Goal: Find specific page/section: Find specific page/section

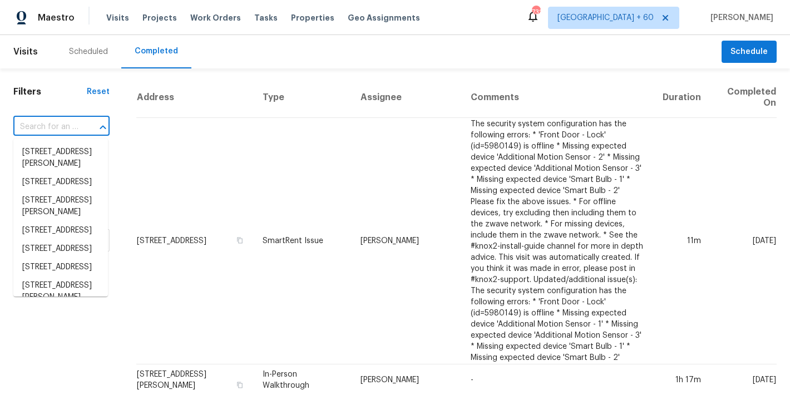
click at [66, 126] on input "text" at bounding box center [45, 126] width 65 height 17
type input "[STREET_ADDRESS]"
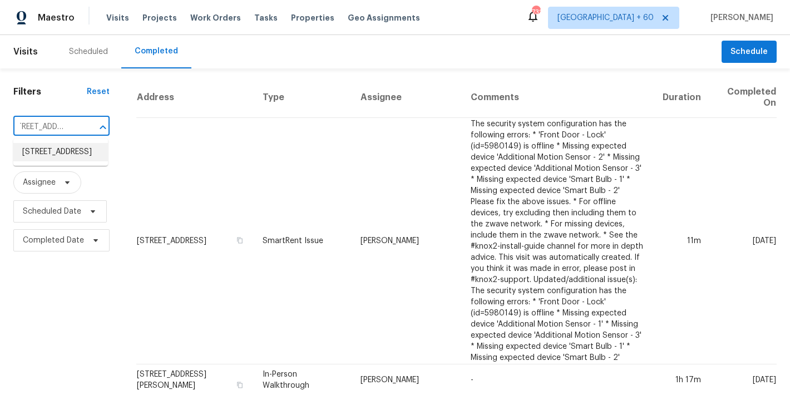
click at [38, 160] on li "[STREET_ADDRESS]" at bounding box center [60, 152] width 95 height 18
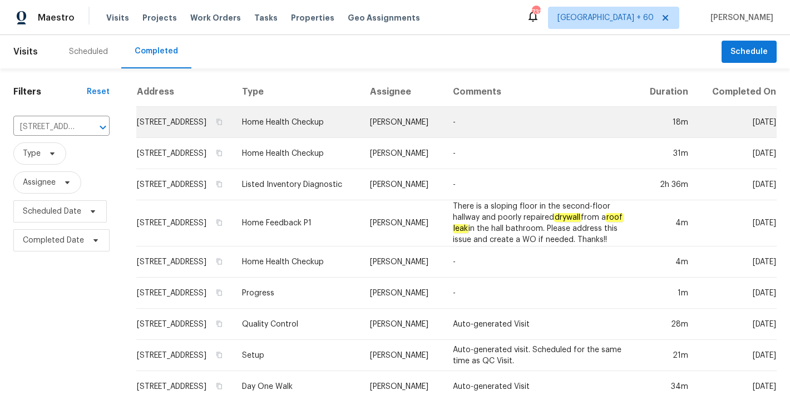
click at [165, 135] on td "[STREET_ADDRESS]" at bounding box center [184, 122] width 97 height 31
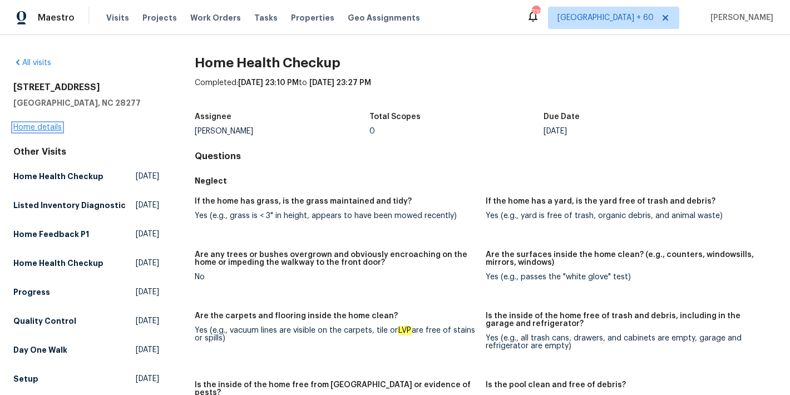
click at [38, 127] on link "Home details" at bounding box center [37, 127] width 48 height 8
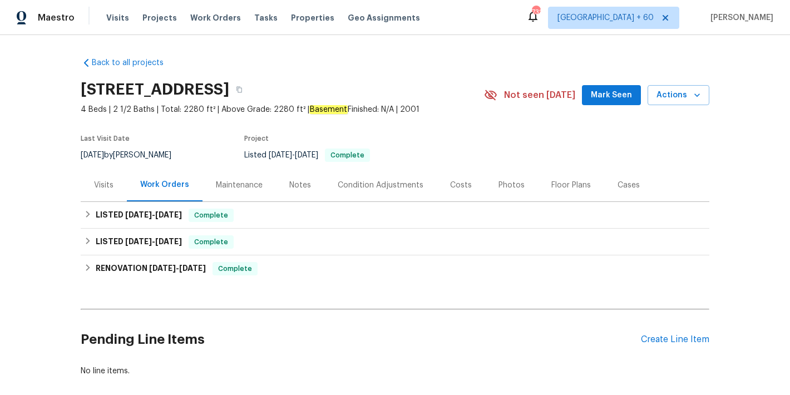
click at [600, 98] on span "Mark Seen" at bounding box center [611, 95] width 41 height 14
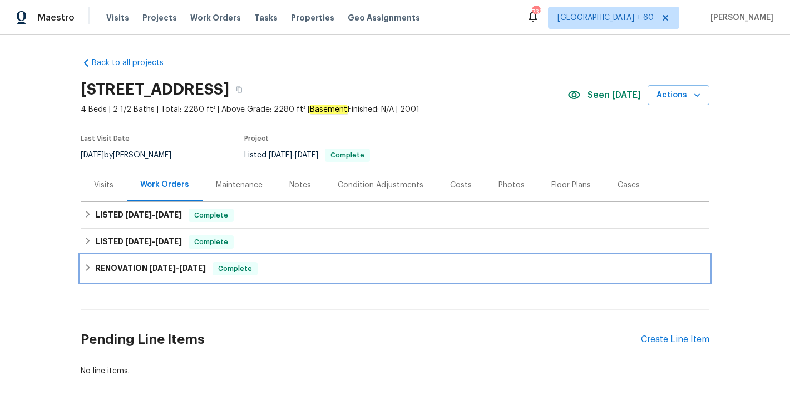
click at [199, 270] on span "[DATE]" at bounding box center [192, 268] width 27 height 8
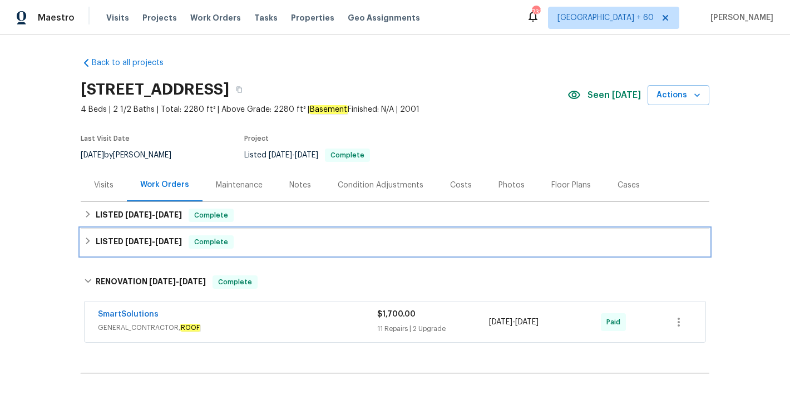
click at [169, 247] on h6 "LISTED [DATE] - [DATE]" at bounding box center [139, 241] width 86 height 13
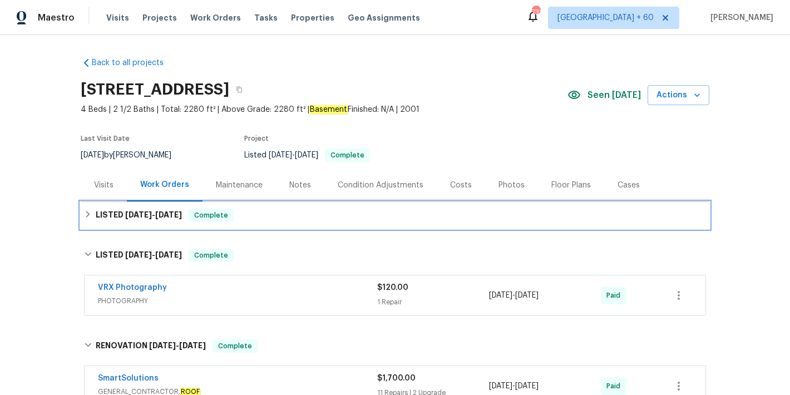
click at [178, 215] on span "[DATE]" at bounding box center [168, 215] width 27 height 8
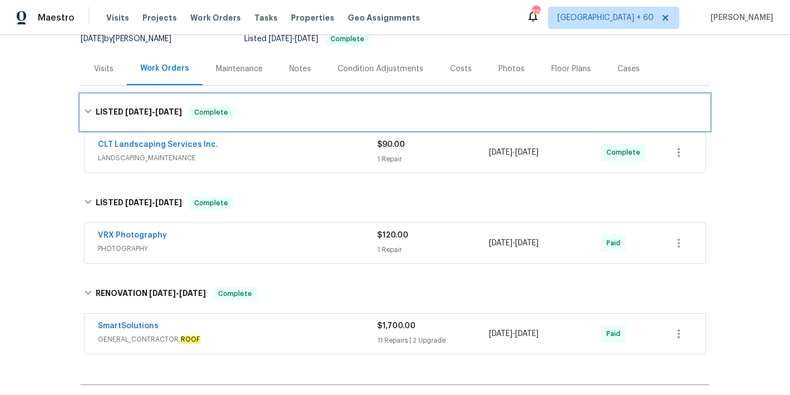
scroll to position [117, 0]
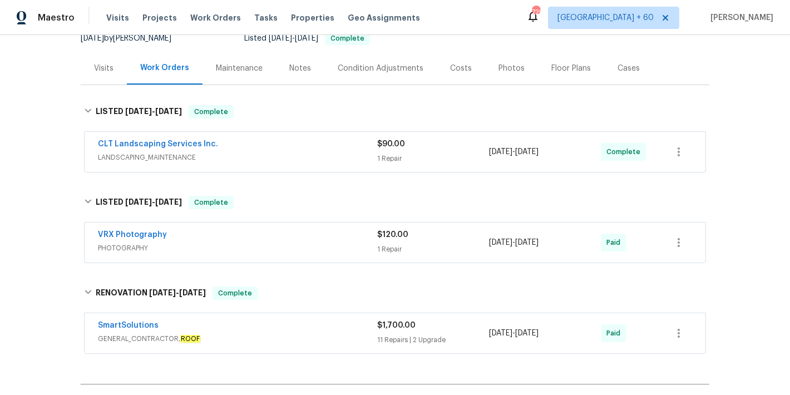
click at [331, 148] on div "CLT Landscaping Services Inc." at bounding box center [237, 144] width 279 height 13
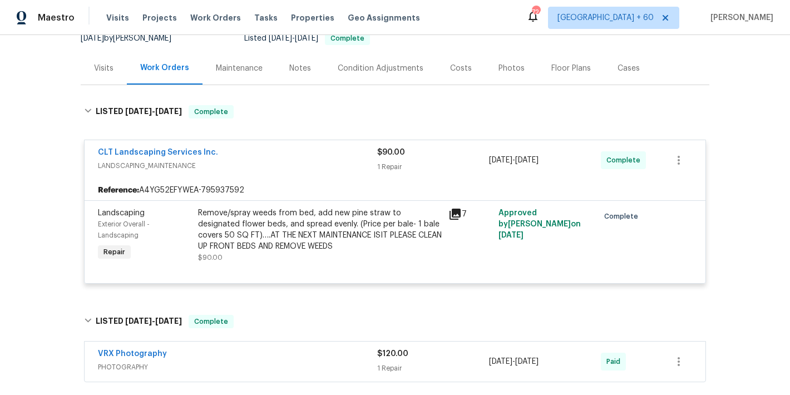
scroll to position [377, 0]
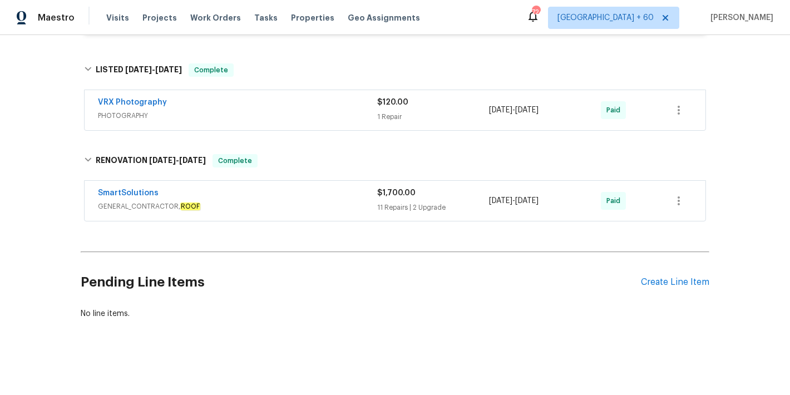
click at [318, 187] on div "SmartSolutions" at bounding box center [237, 193] width 279 height 13
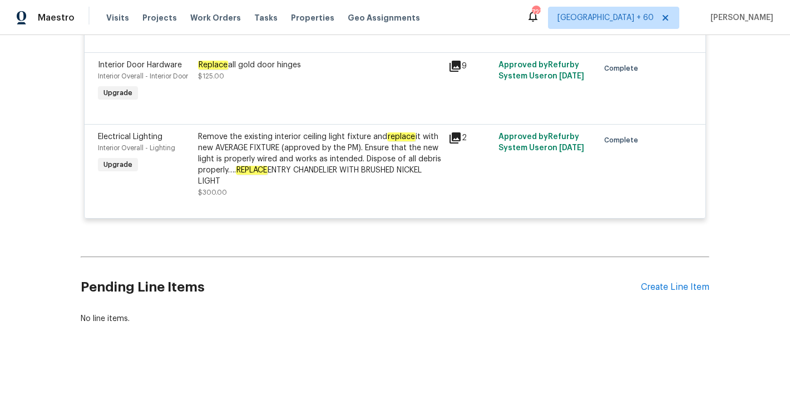
scroll to position [1868, 0]
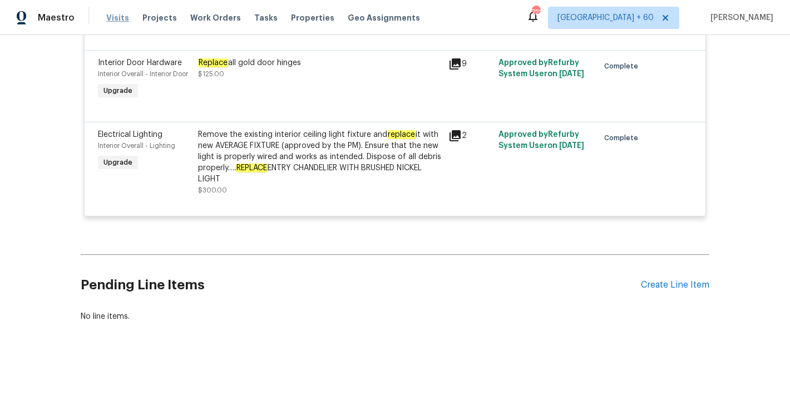
click at [115, 17] on span "Visits" at bounding box center [117, 17] width 23 height 11
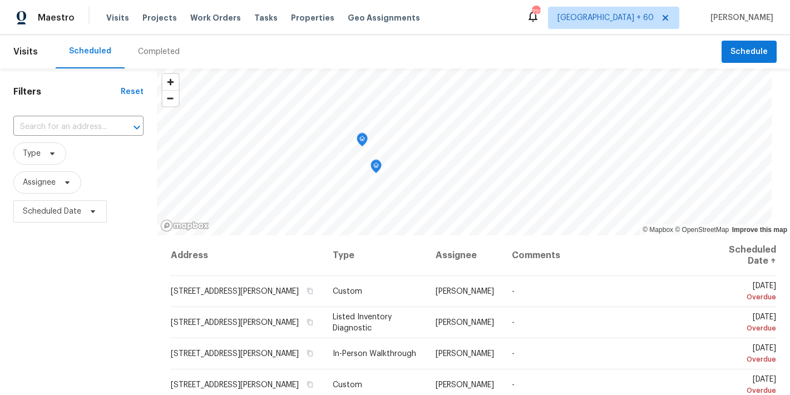
click at [164, 53] on div "Completed" at bounding box center [159, 51] width 42 height 11
